Goal: Information Seeking & Learning: Learn about a topic

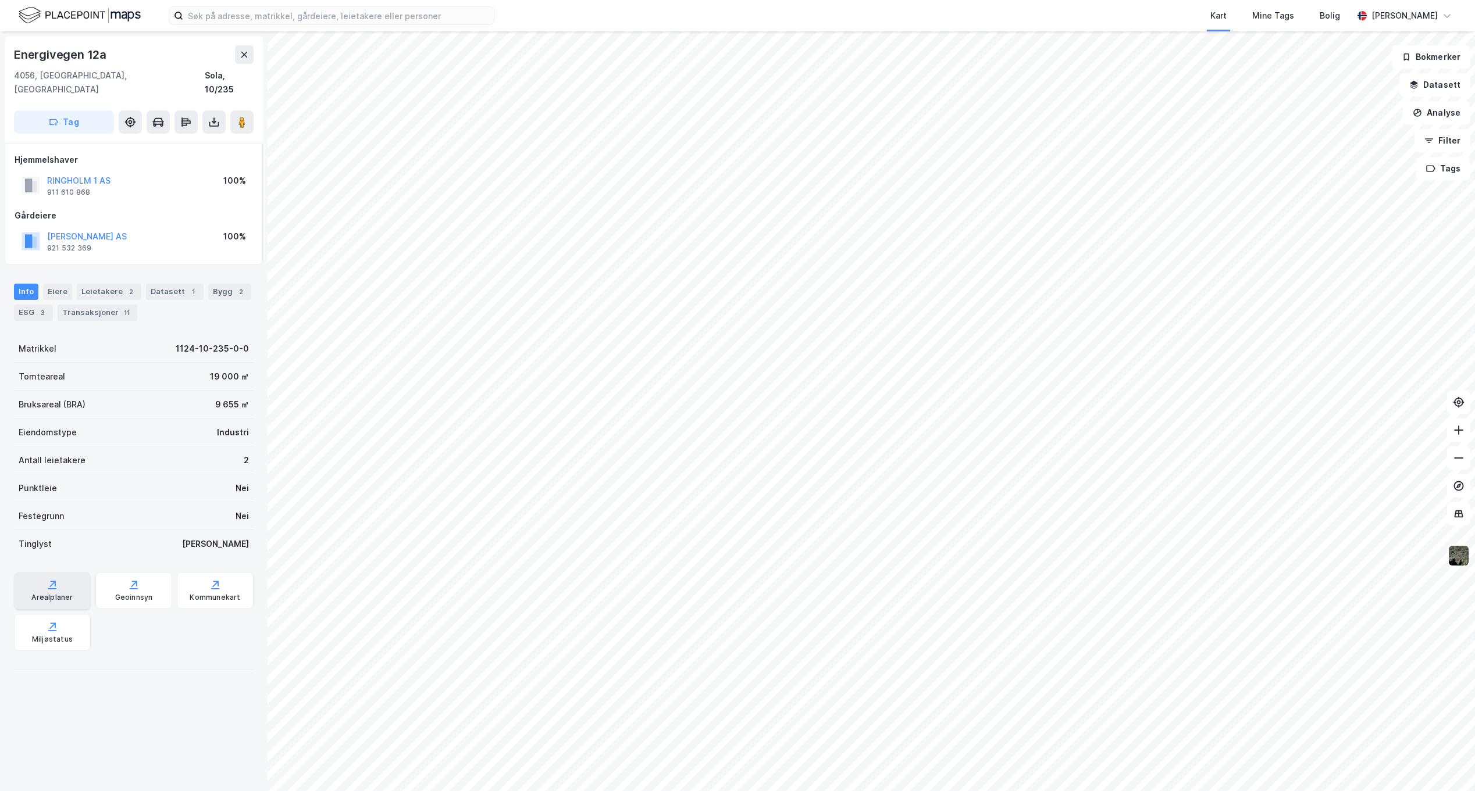
click at [62, 572] on div "Arealplaner" at bounding box center [52, 590] width 77 height 37
